Goal: Transaction & Acquisition: Subscribe to service/newsletter

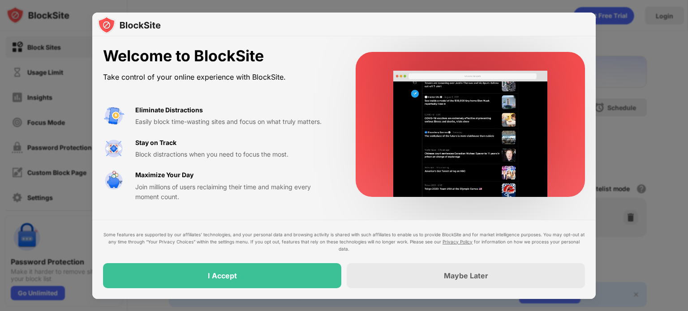
click at [262, 278] on div "I Accept" at bounding box center [222, 275] width 238 height 25
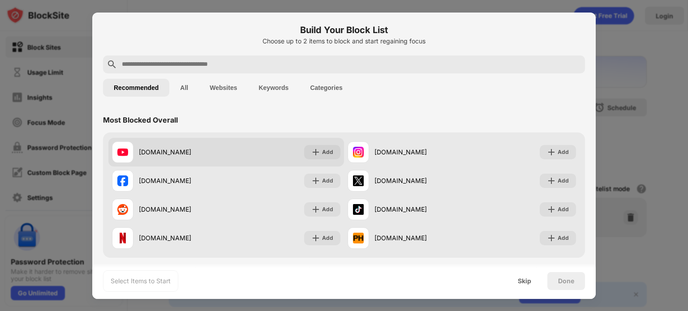
click at [324, 151] on div "Add" at bounding box center [327, 152] width 11 height 9
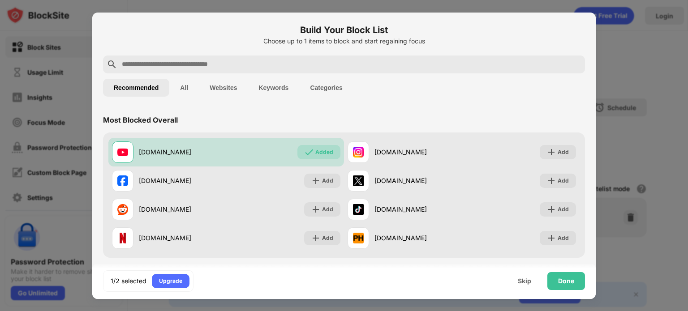
click at [206, 64] on input "text" at bounding box center [351, 64] width 461 height 11
click at [154, 65] on input "text" at bounding box center [351, 64] width 461 height 11
paste input "**********"
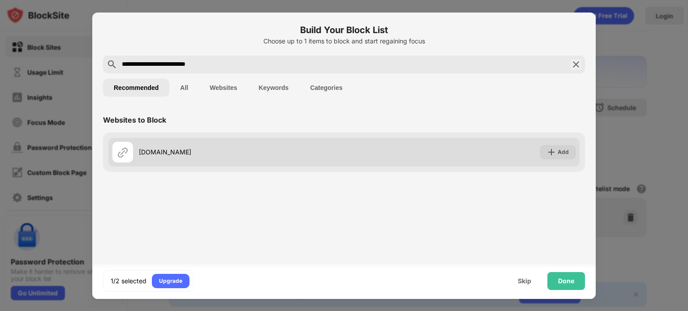
type input "**********"
click at [566, 149] on div "Add" at bounding box center [563, 152] width 11 height 9
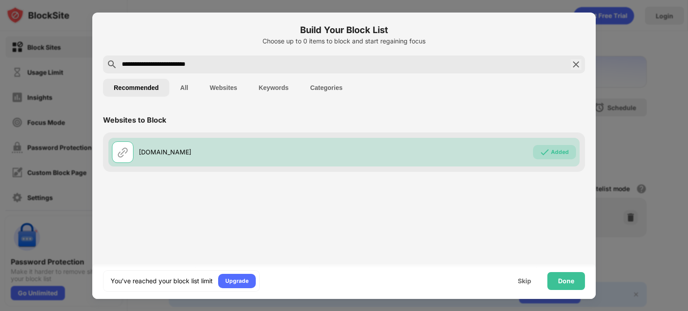
click at [566, 280] on div "Done" at bounding box center [566, 281] width 16 height 7
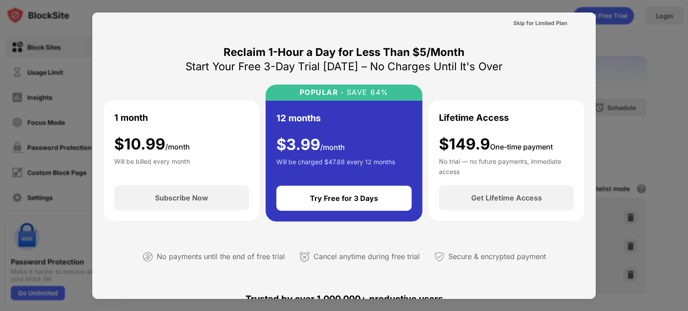
click at [344, 197] on div "Try Free for 3 Days" at bounding box center [344, 198] width 68 height 9
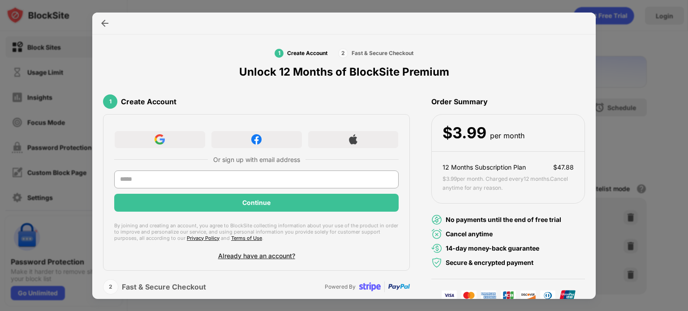
scroll to position [8, 0]
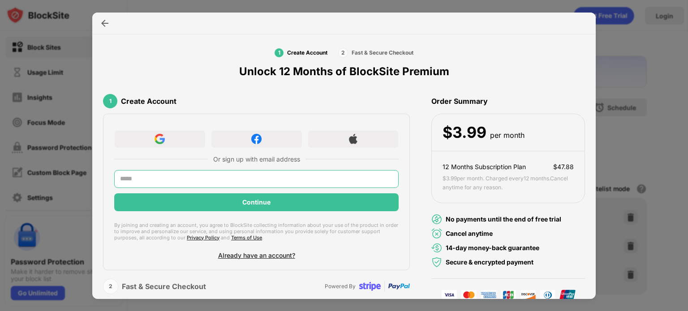
click at [172, 179] on input "text" at bounding box center [256, 179] width 285 height 18
type input "**********"
click at [278, 202] on div "Continue" at bounding box center [256, 203] width 285 height 18
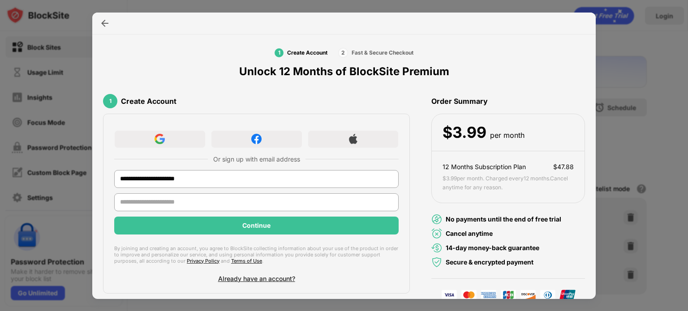
click at [195, 204] on input "text" at bounding box center [256, 203] width 285 height 18
type input "******"
click at [290, 229] on div "Continue" at bounding box center [256, 226] width 285 height 18
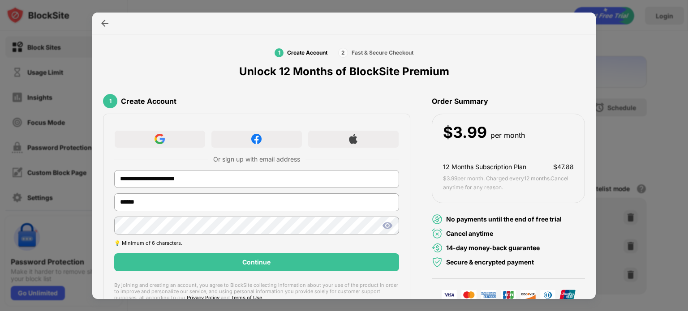
click at [289, 261] on div "Continue" at bounding box center [256, 263] width 285 height 18
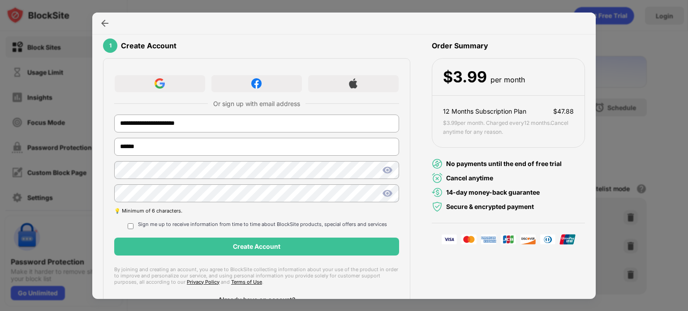
scroll to position [65, 0]
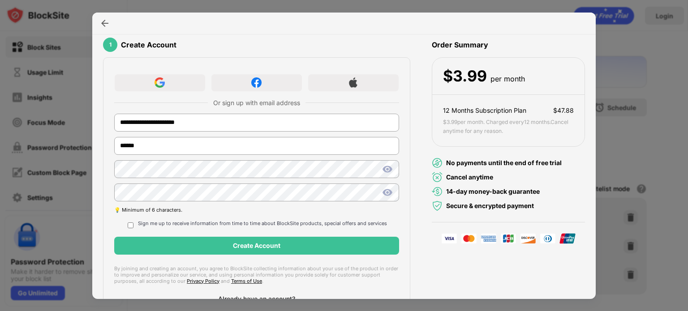
click at [289, 249] on div "Create Account" at bounding box center [256, 246] width 285 height 18
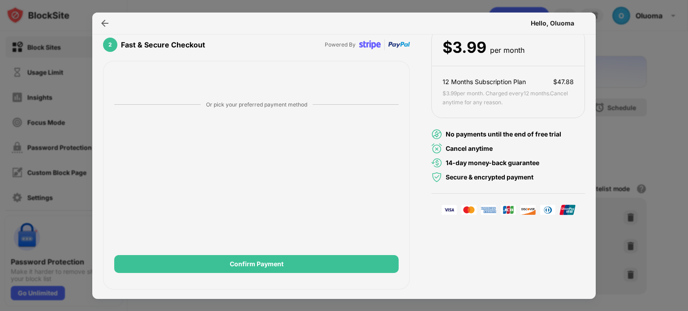
scroll to position [94, 0]
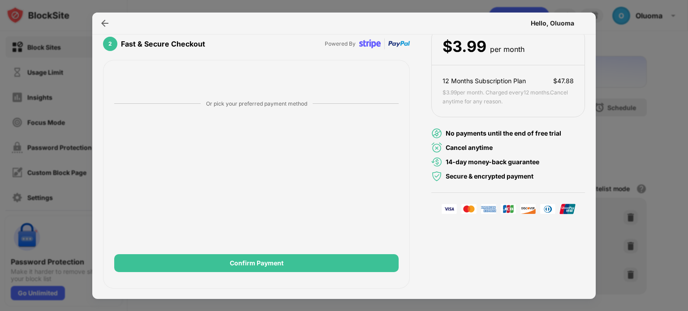
click at [296, 271] on div "Confirm Payment" at bounding box center [256, 263] width 285 height 18
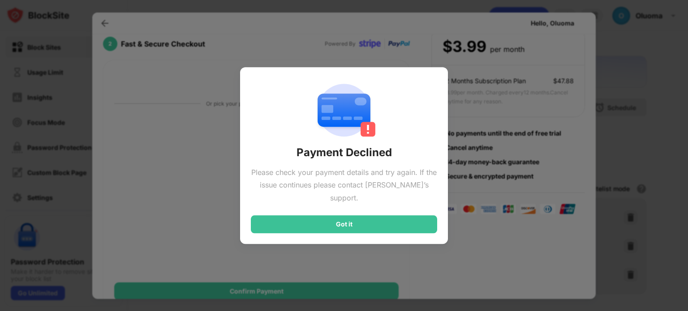
click at [358, 222] on div "Got it" at bounding box center [344, 225] width 186 height 18
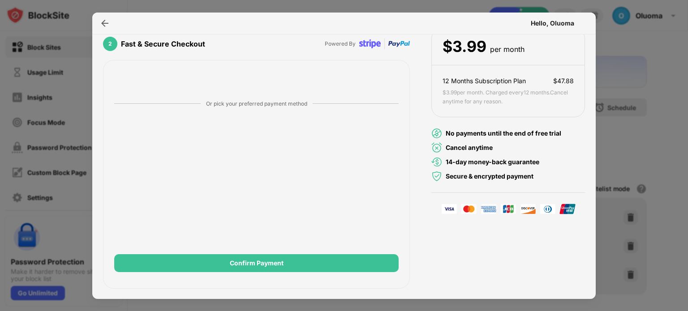
click at [293, 271] on div "Confirm Payment" at bounding box center [256, 263] width 285 height 18
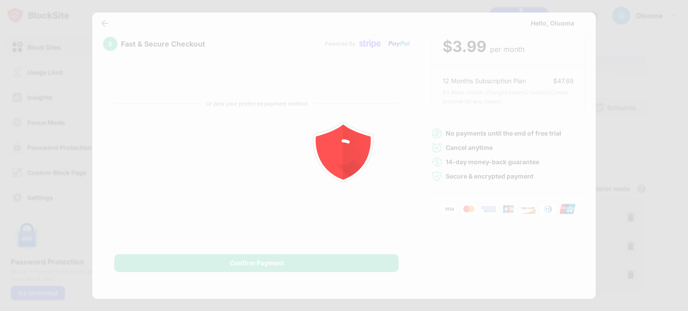
click at [301, 263] on div at bounding box center [344, 155] width 688 height 311
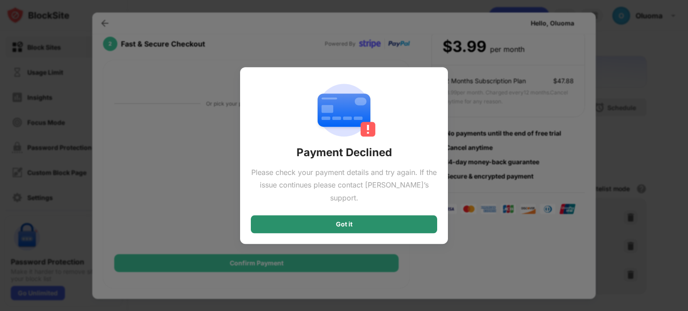
click at [336, 221] on div "Got it" at bounding box center [344, 224] width 17 height 7
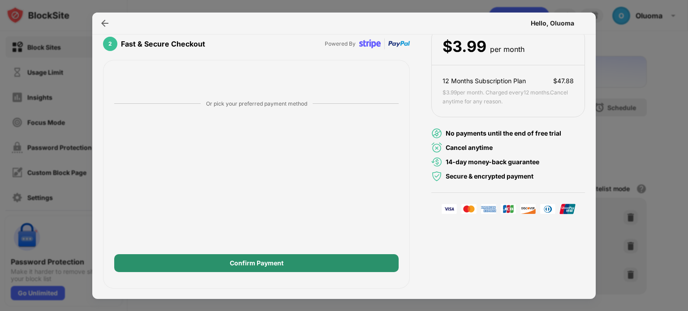
click at [220, 264] on div "Confirm Payment" at bounding box center [256, 263] width 285 height 18
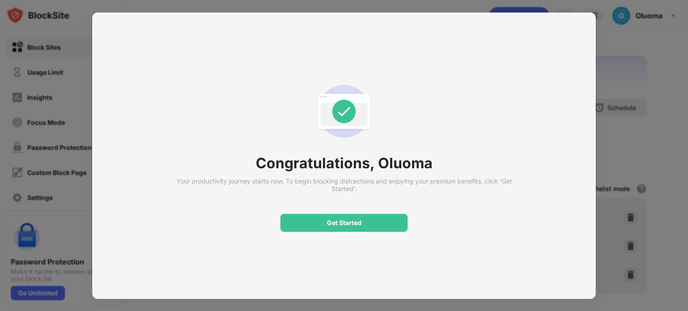
scroll to position [0, 0]
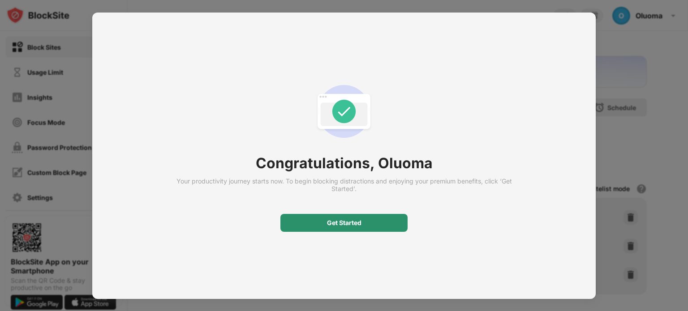
click at [338, 220] on div "Get Started" at bounding box center [344, 223] width 34 height 7
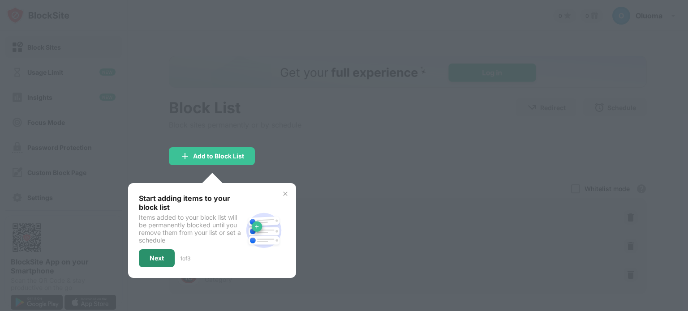
click at [149, 263] on div "Next" at bounding box center [157, 259] width 36 height 18
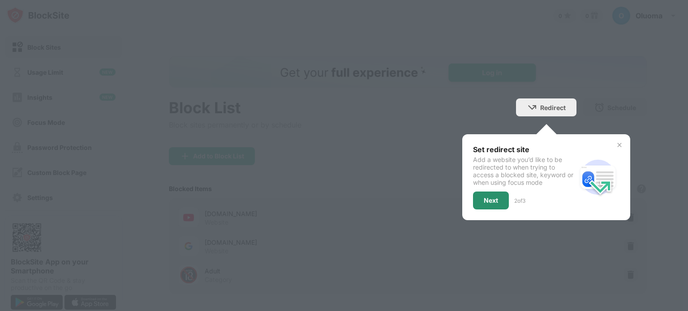
click at [495, 198] on div "Next" at bounding box center [491, 200] width 14 height 7
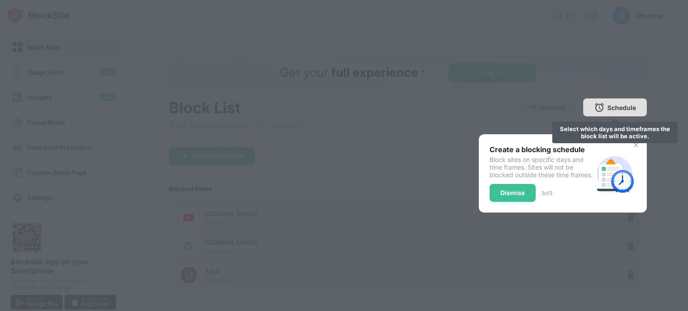
click at [618, 110] on div "Schedule" at bounding box center [622, 108] width 29 height 8
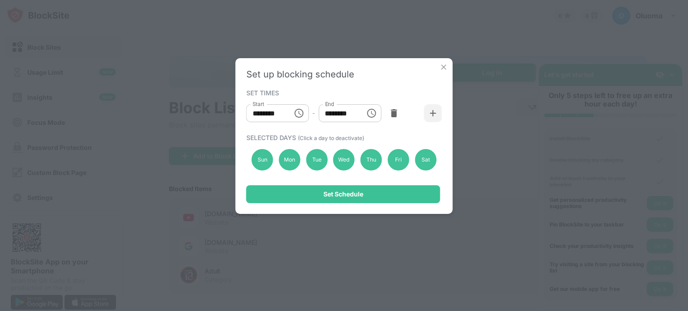
click at [299, 114] on icon "Choose time, selected time is 10:00 AM" at bounding box center [298, 113] width 11 height 11
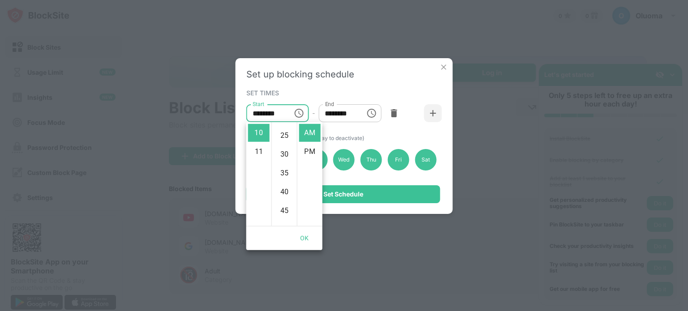
scroll to position [92, 0]
click at [259, 151] on li "11" at bounding box center [259, 152] width 22 height 18
click at [262, 197] on li "04" at bounding box center [259, 192] width 22 height 18
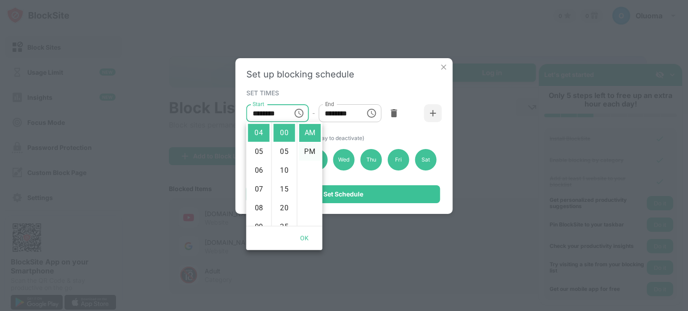
click at [314, 154] on li "PM" at bounding box center [310, 152] width 22 height 18
type input "********"
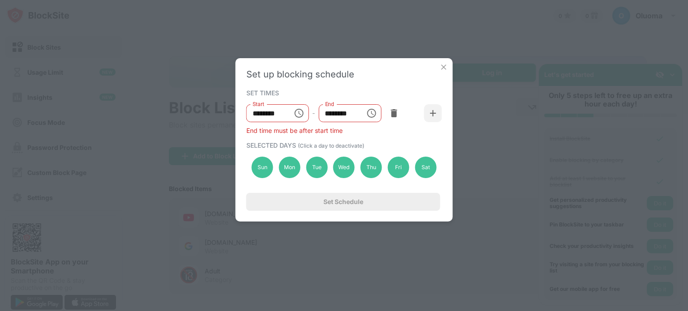
scroll to position [19, 0]
click at [368, 114] on icon "Choose time, selected time is 1:00 PM" at bounding box center [371, 113] width 11 height 11
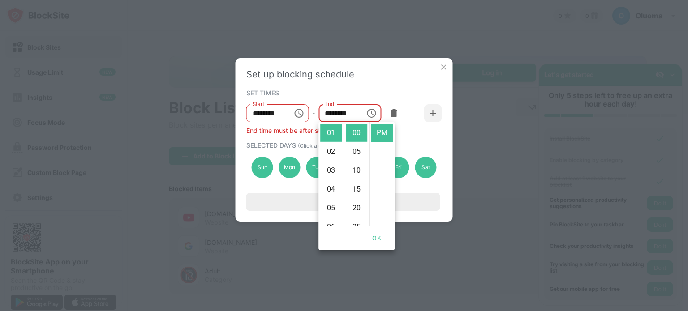
click at [302, 116] on icon "Choose time, selected time is 4:00 PM" at bounding box center [298, 113] width 9 height 9
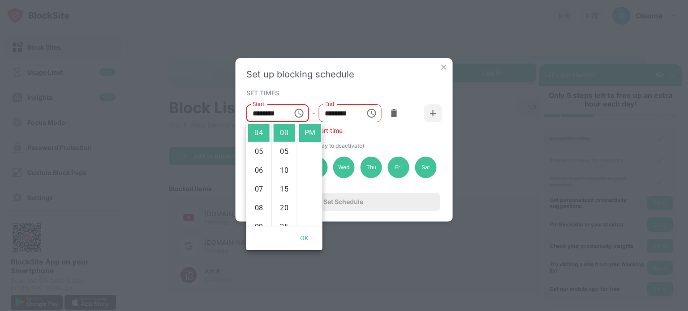
click at [442, 66] on img at bounding box center [444, 67] width 9 height 9
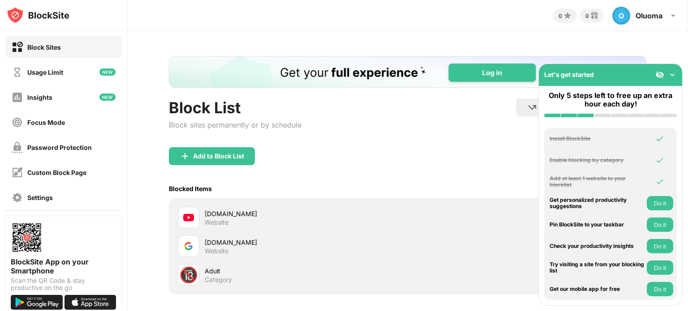
click at [238, 162] on div "Add to Block List" at bounding box center [212, 156] width 86 height 18
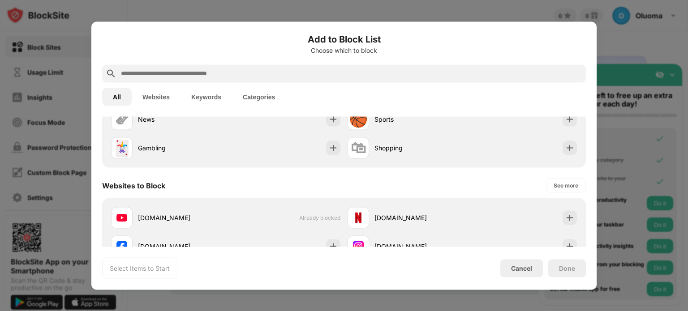
scroll to position [75, 0]
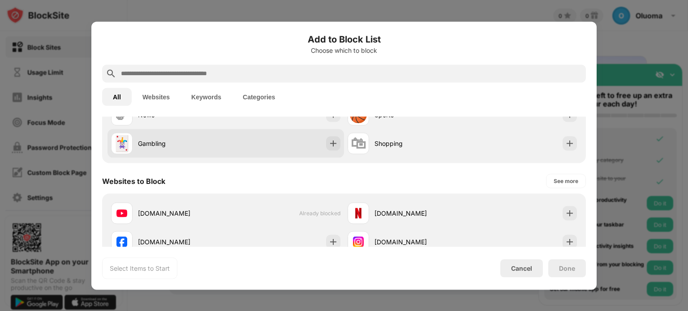
click at [332, 143] on img at bounding box center [333, 143] width 9 height 9
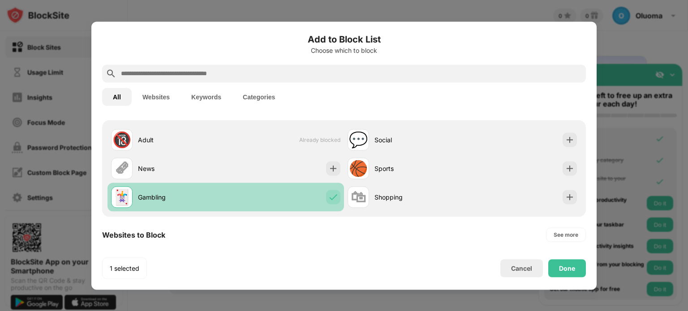
scroll to position [19, 0]
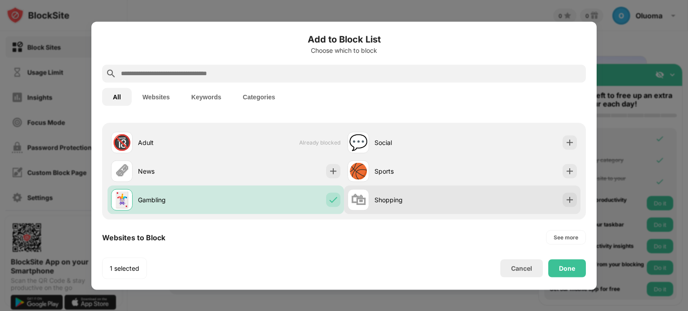
click at [567, 203] on img at bounding box center [569, 199] width 9 height 9
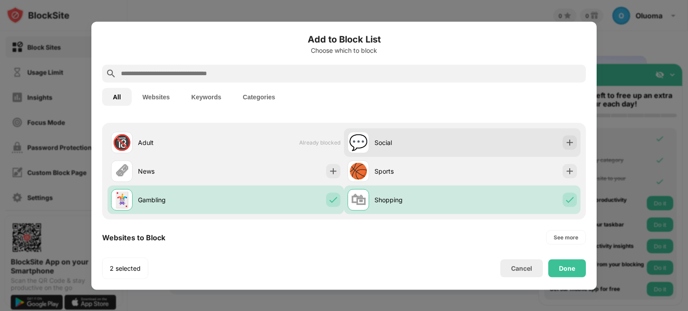
click at [568, 144] on img at bounding box center [569, 142] width 9 height 9
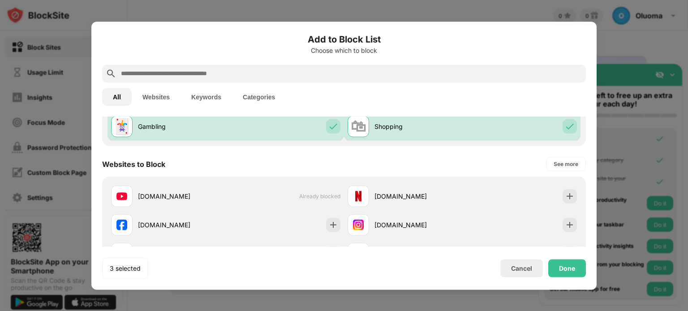
scroll to position [119, 0]
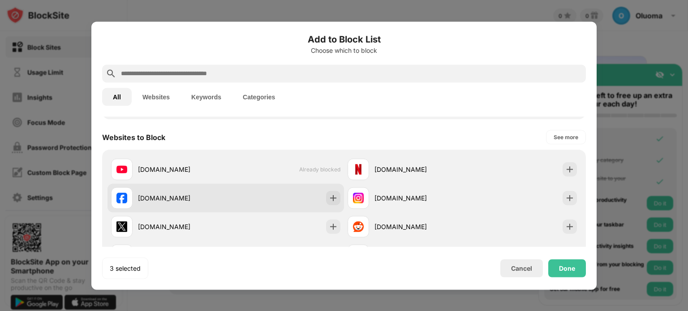
click at [332, 198] on img at bounding box center [333, 198] width 9 height 9
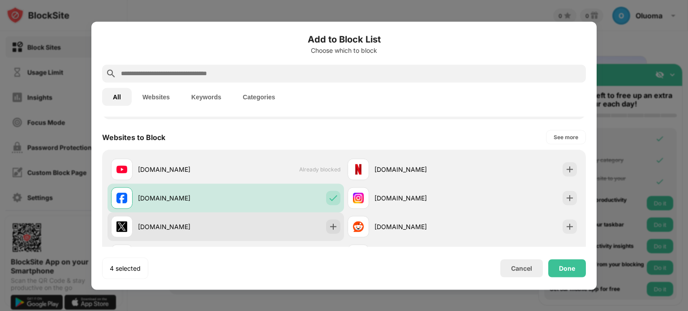
click at [337, 229] on img at bounding box center [333, 226] width 9 height 9
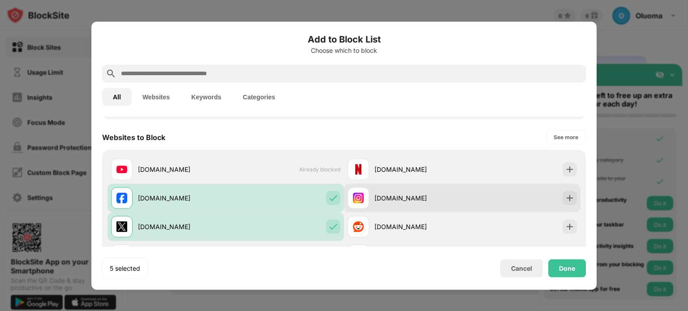
click at [568, 201] on img at bounding box center [569, 198] width 9 height 9
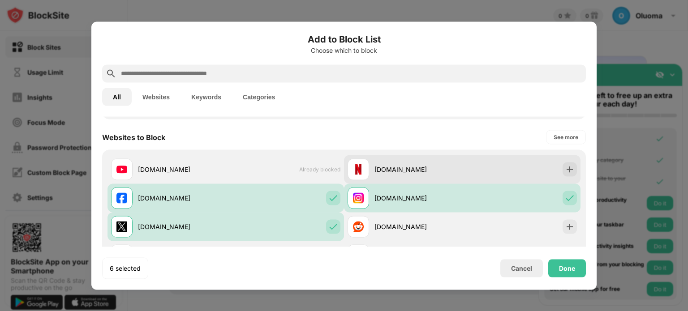
click at [567, 168] on img at bounding box center [569, 169] width 9 height 9
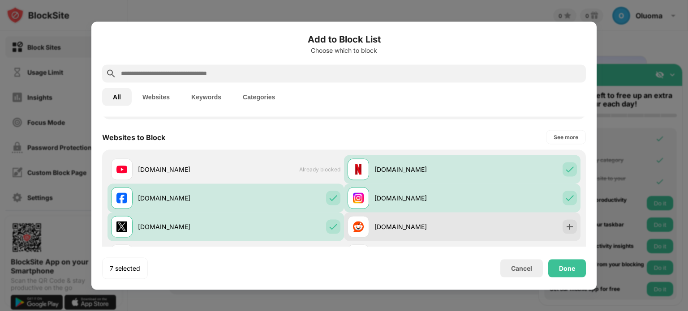
click at [571, 226] on img at bounding box center [569, 226] width 9 height 9
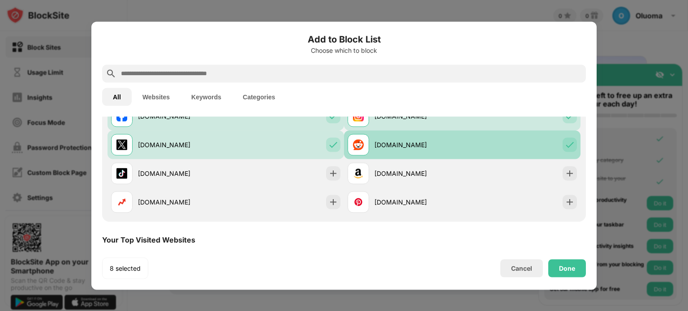
scroll to position [200, 0]
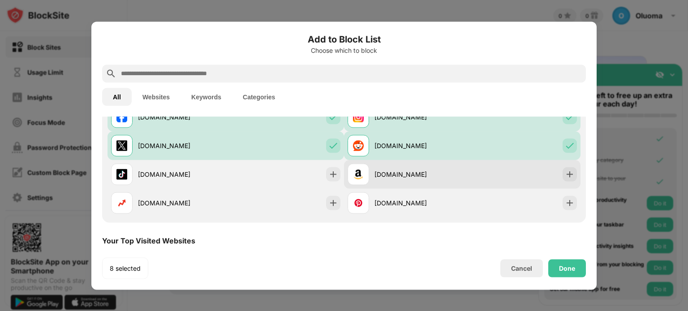
click at [569, 177] on img at bounding box center [569, 174] width 9 height 9
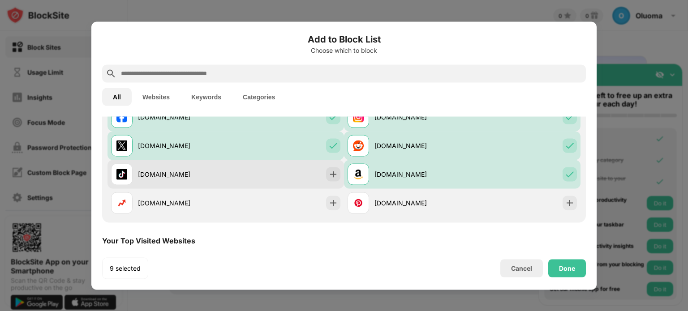
click at [335, 176] on img at bounding box center [333, 174] width 9 height 9
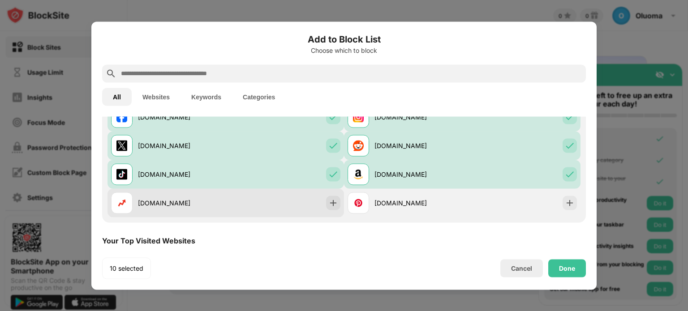
click at [333, 204] on img at bounding box center [333, 202] width 9 height 9
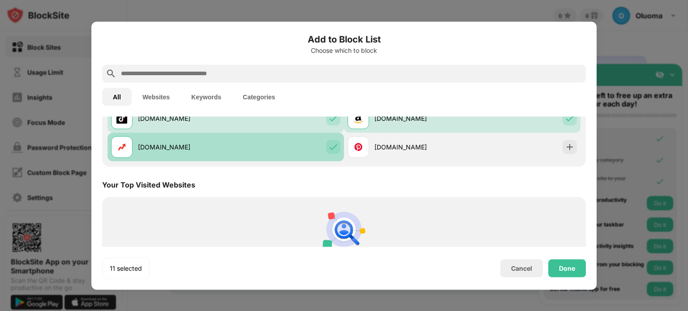
scroll to position [258, 0]
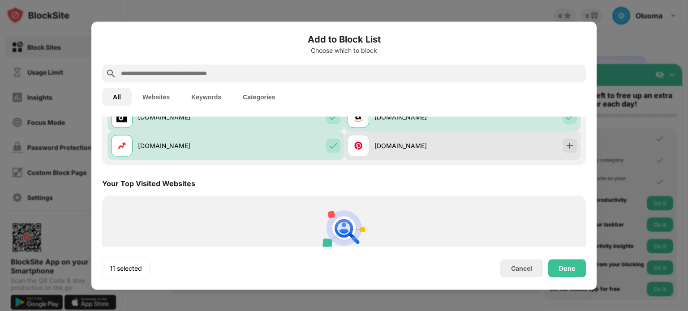
click at [574, 149] on img at bounding box center [569, 145] width 9 height 9
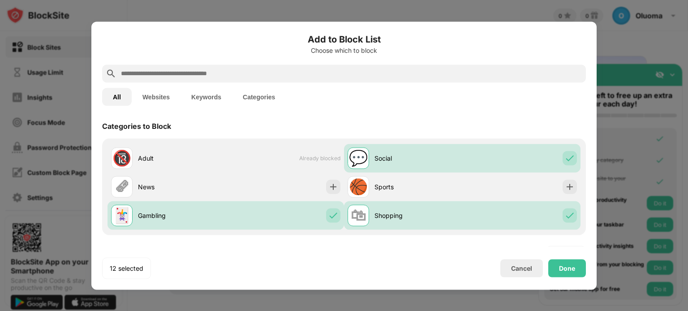
scroll to position [0, 0]
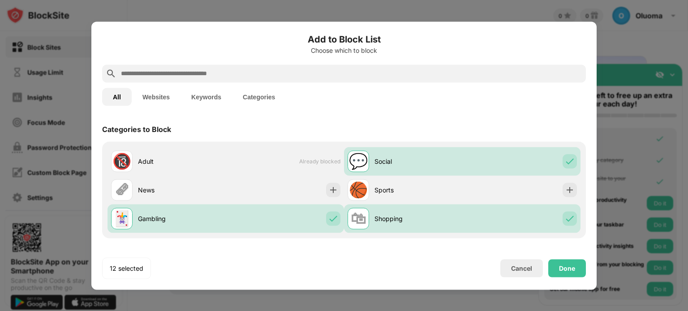
click at [268, 76] on input "text" at bounding box center [351, 73] width 462 height 11
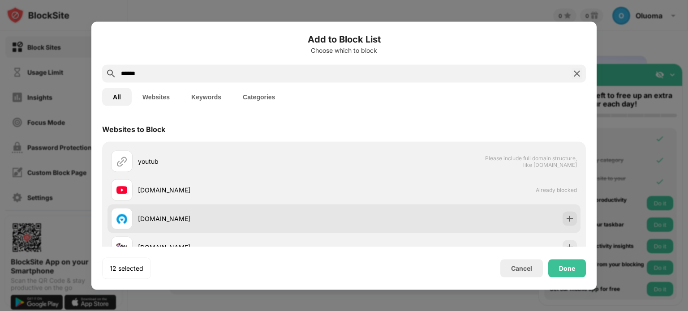
click at [572, 218] on img at bounding box center [569, 218] width 9 height 9
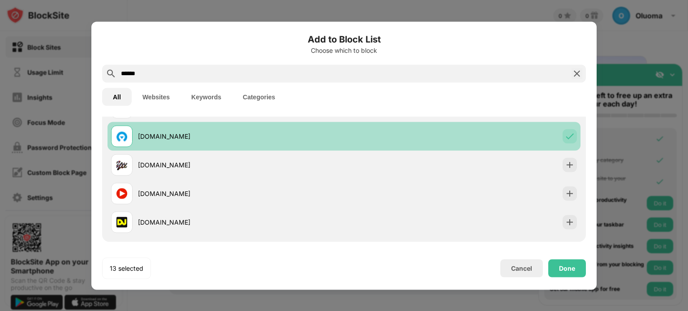
scroll to position [86, 0]
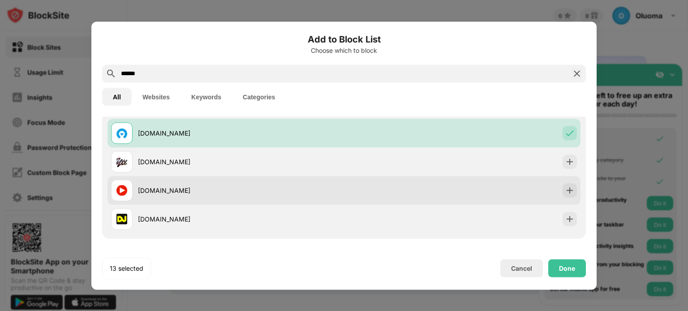
click at [571, 190] on img at bounding box center [569, 190] width 9 height 9
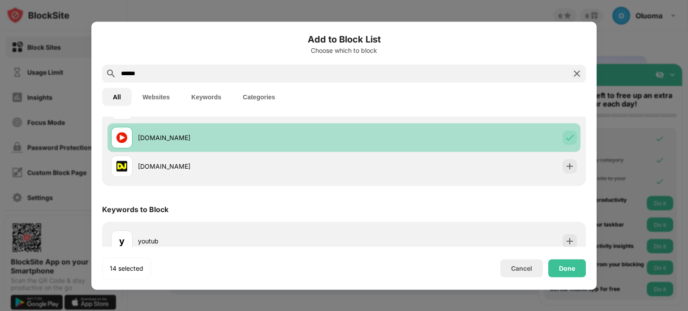
scroll to position [152, 0]
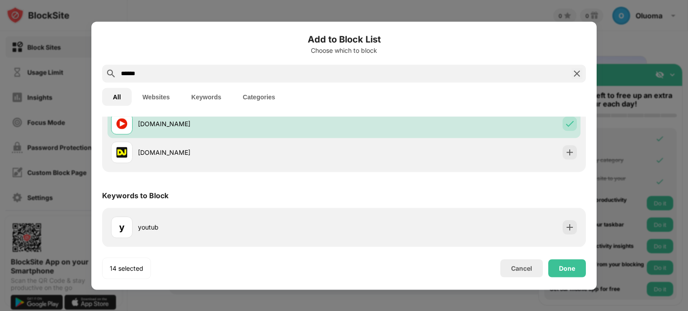
click at [166, 74] on input "******" at bounding box center [344, 73] width 448 height 11
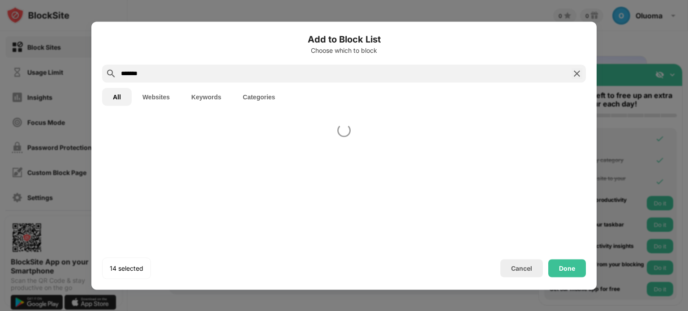
scroll to position [0, 0]
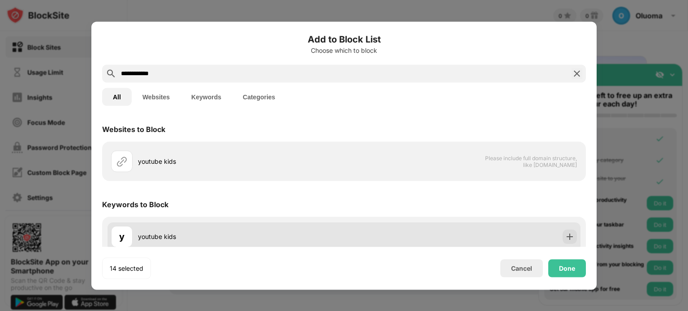
type input "**********"
click at [570, 238] on img at bounding box center [569, 236] width 9 height 9
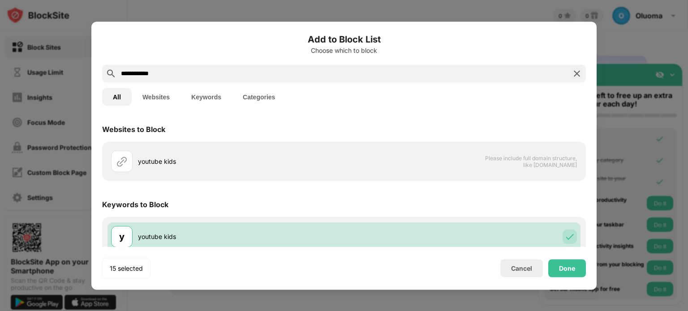
click at [572, 267] on div "Done" at bounding box center [567, 268] width 16 height 7
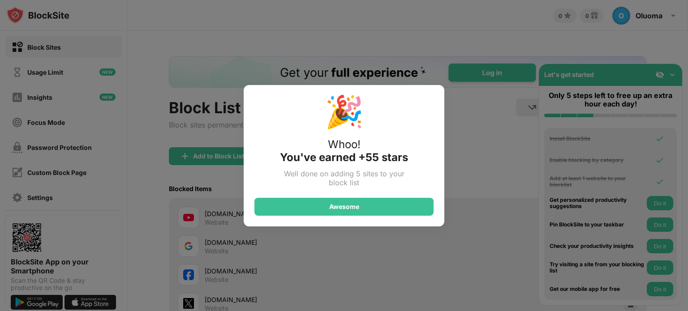
click at [398, 210] on div "Awesome" at bounding box center [343, 207] width 179 height 18
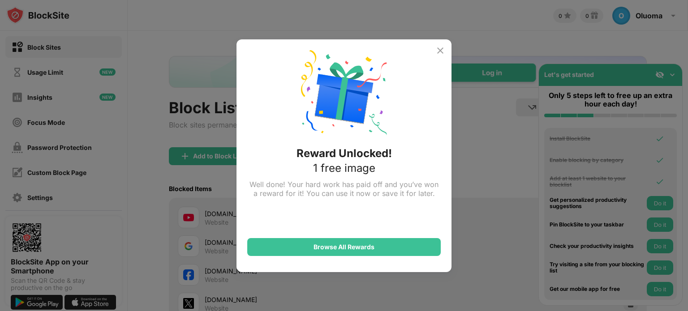
click at [442, 52] on img at bounding box center [440, 50] width 11 height 11
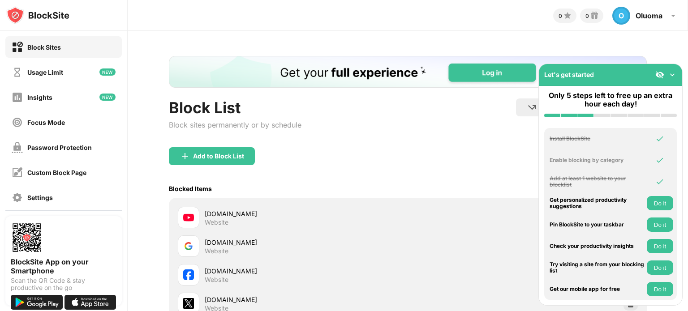
click at [511, 74] on img "Banner Message" at bounding box center [408, 72] width 478 height 32
